Goal: Information Seeking & Learning: Learn about a topic

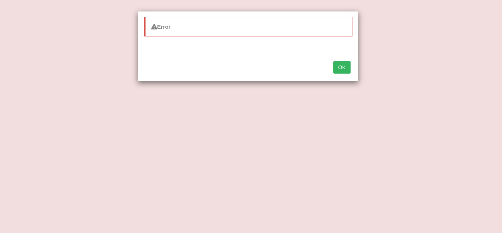
drag, startPoint x: 268, startPoint y: 250, endPoint x: 340, endPoint y: 250, distance: 72.4
drag, startPoint x: 477, startPoint y: 49, endPoint x: 502, endPoint y: 223, distance: 175.6
click at [502, 197] on div "Error OK" at bounding box center [251, 116] width 502 height 233
click at [342, 65] on button "OK" at bounding box center [341, 67] width 17 height 12
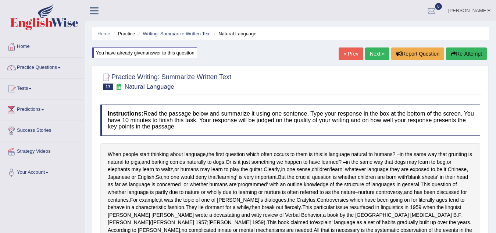
click at [32, 88] on span at bounding box center [30, 88] width 3 height 1
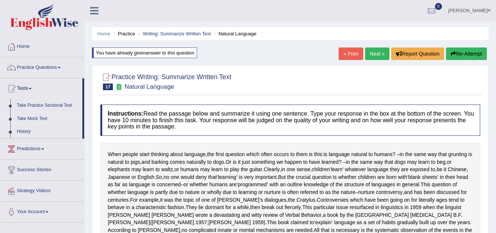
click at [27, 117] on link "Take Mock Test" at bounding box center [48, 118] width 69 height 13
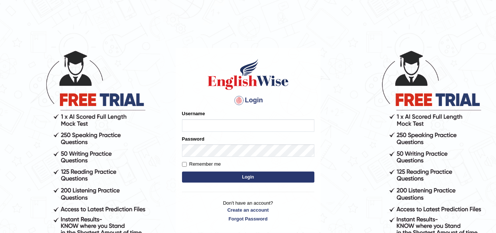
type input "[PERSON_NAME]"
click at [254, 176] on button "Login" at bounding box center [248, 176] width 132 height 11
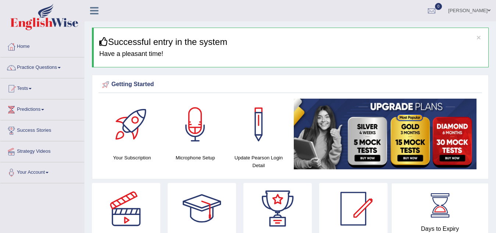
click at [32, 88] on span at bounding box center [30, 88] width 3 height 1
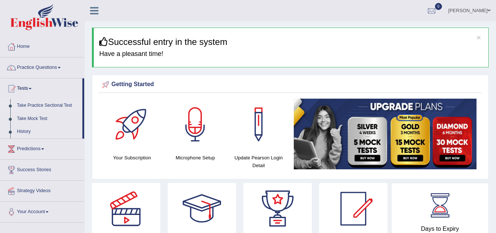
click at [46, 104] on link "Take Practice Sectional Test" at bounding box center [48, 105] width 69 height 13
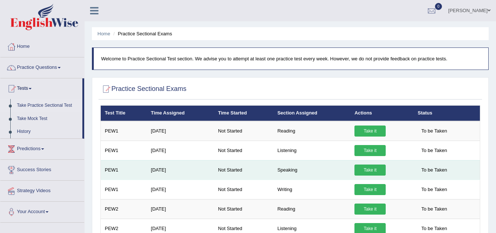
click at [375, 169] on link "Take it" at bounding box center [369, 169] width 31 height 11
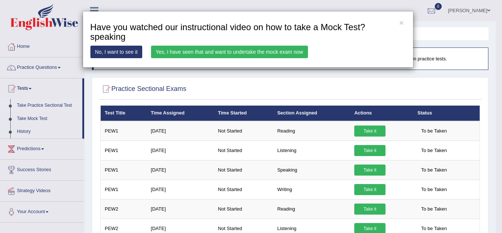
click at [277, 53] on link "Yes, I have seen that and want to undertake the mock exam now" at bounding box center [229, 52] width 157 height 12
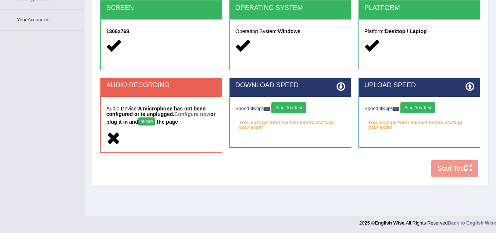
scroll to position [153, 0]
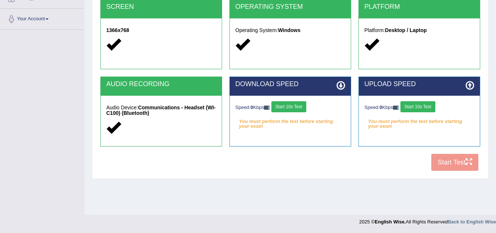
click at [443, 164] on div "COOKIES Cookies Enabled JAVASCRIPT Javascript Enabled BROWSER Browser: Chrome S…" at bounding box center [290, 48] width 383 height 253
click at [295, 107] on button "Start 10s Test" at bounding box center [288, 106] width 35 height 11
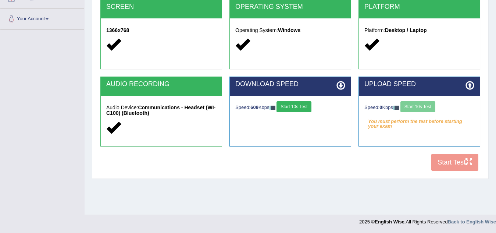
click at [422, 106] on div "Speed: 0 Kbps Start 10s Test" at bounding box center [419, 107] width 110 height 13
click at [422, 106] on button "Start 10s Test" at bounding box center [417, 106] width 35 height 11
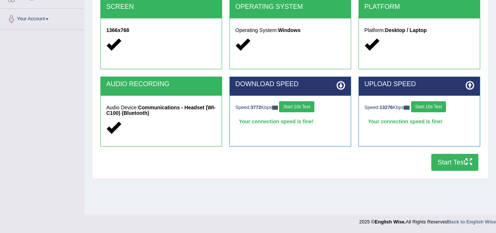
click at [447, 162] on button "Start Test" at bounding box center [454, 162] width 47 height 17
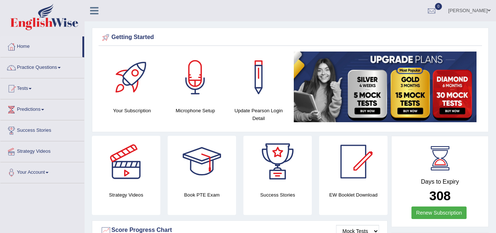
click at [61, 67] on span at bounding box center [59, 67] width 3 height 1
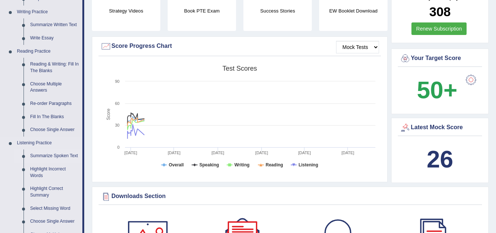
scroll to position [147, 0]
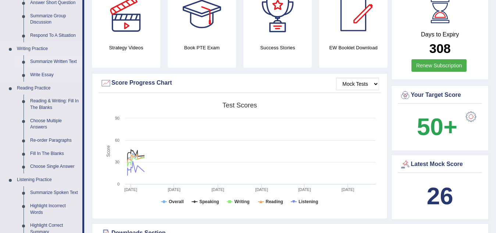
click at [44, 61] on link "Summarize Written Text" at bounding box center [55, 61] width 56 height 13
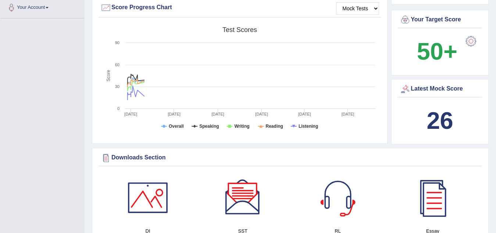
scroll to position [536, 0]
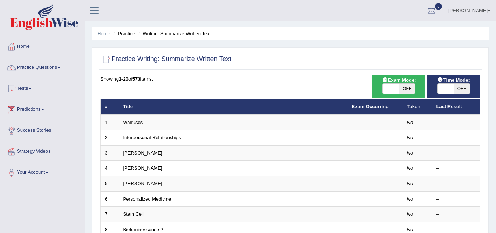
click at [401, 90] on span "OFF" at bounding box center [407, 88] width 16 height 10
checkbox input "true"
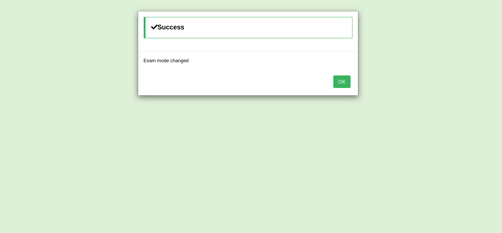
click at [341, 84] on button "OK" at bounding box center [341, 81] width 17 height 12
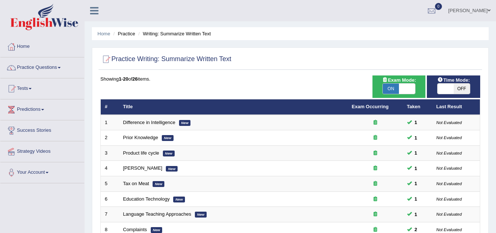
click at [459, 87] on span "OFF" at bounding box center [462, 88] width 16 height 10
checkbox input "true"
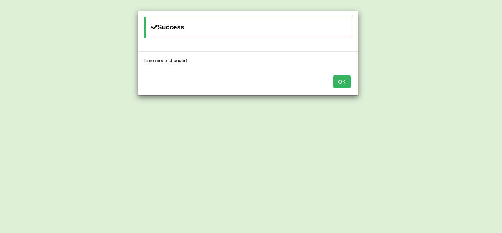
click at [348, 82] on button "OK" at bounding box center [341, 81] width 17 height 12
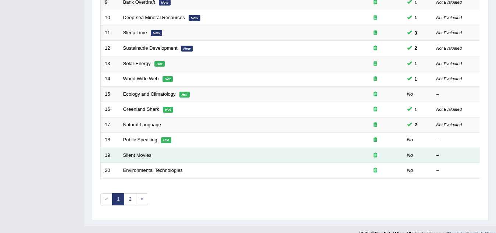
scroll to position [254, 0]
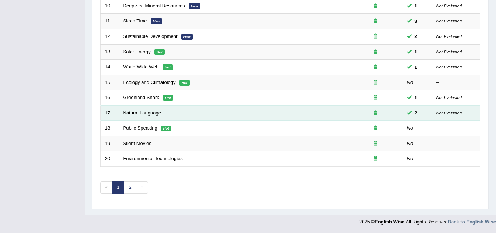
click at [145, 112] on link "Natural Language" at bounding box center [142, 113] width 38 height 6
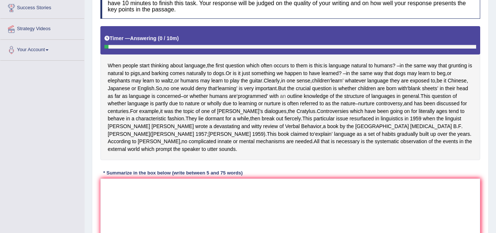
scroll to position [110, 0]
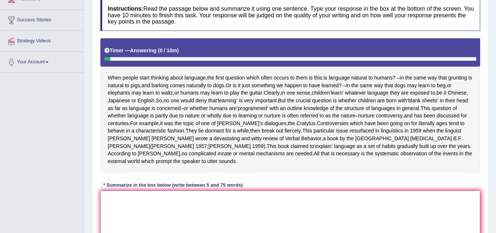
click at [114, 216] on textarea at bounding box center [290, 225] width 380 height 71
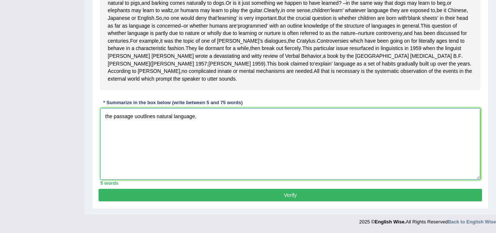
scroll to position [205, 0]
click at [137, 119] on textarea "the passage uoutlines natural language," at bounding box center [290, 143] width 380 height 71
click at [215, 125] on textarea "the passage outlines natural language," at bounding box center [290, 143] width 380 height 71
click at [220, 119] on textarea "the passage outlines natural language, explainingthat" at bounding box center [290, 143] width 380 height 71
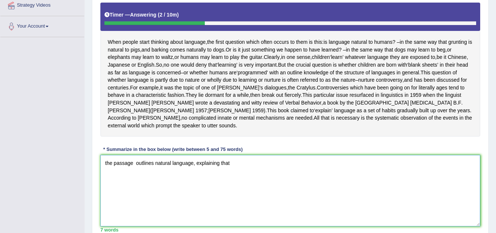
scroll to position [131, 0]
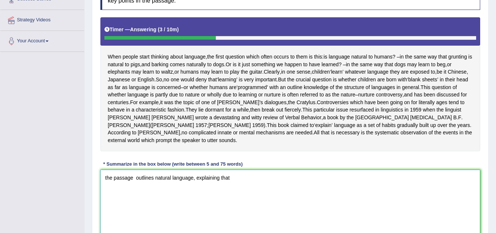
click at [247, 200] on textarea "the passage outlines natural language, explaining that" at bounding box center [290, 204] width 380 height 71
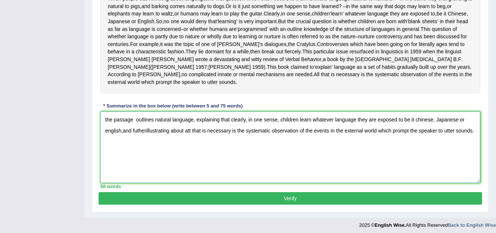
scroll to position [208, 0]
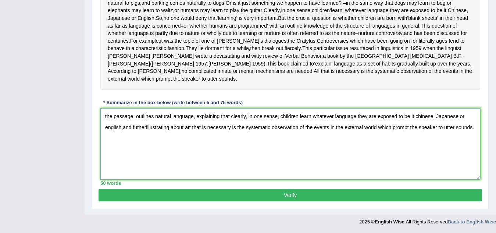
type textarea "the passage outlines natural language, explaining that clearly, in one sense, c…"
click at [281, 197] on button "Verify" at bounding box center [290, 195] width 383 height 12
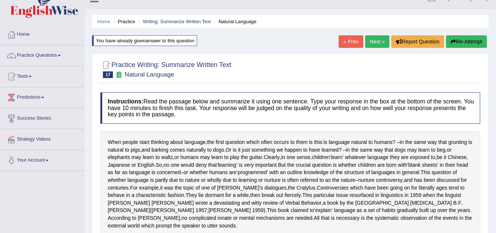
scroll to position [0, 0]
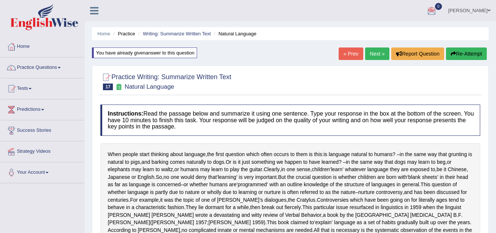
click at [455, 11] on link "[PERSON_NAME]" at bounding box center [469, 9] width 53 height 19
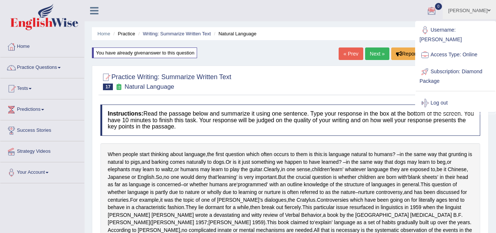
click at [434, 12] on div at bounding box center [431, 11] width 11 height 11
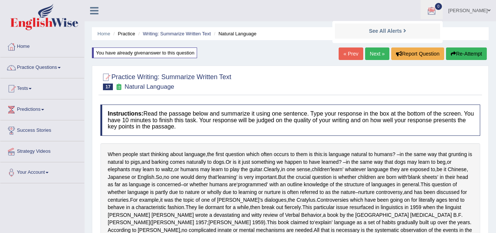
click at [434, 12] on div at bounding box center [431, 11] width 11 height 11
